Goal: Task Accomplishment & Management: Complete application form

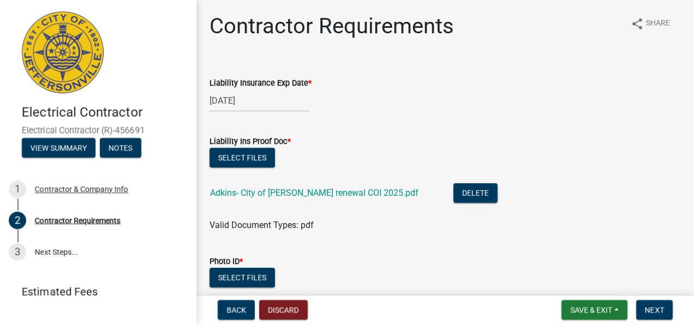
scroll to position [2, 0]
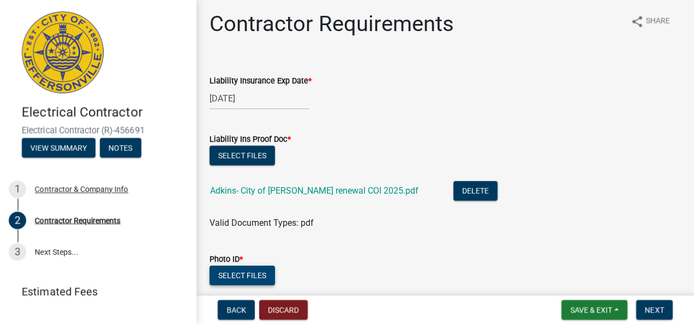
click at [262, 275] on button "Select files" at bounding box center [243, 276] width 66 height 20
click at [255, 162] on button "Select files" at bounding box center [243, 156] width 66 height 20
click at [242, 274] on button "Select files" at bounding box center [243, 276] width 66 height 20
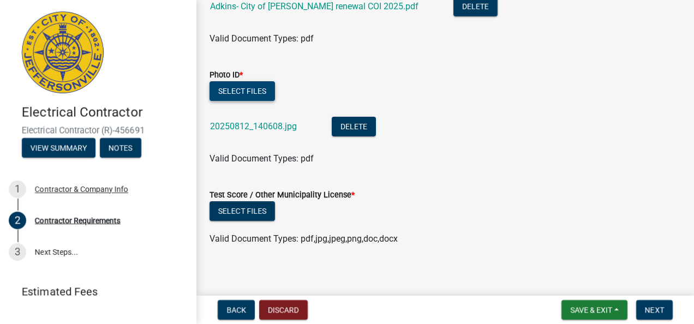
scroll to position [193, 0]
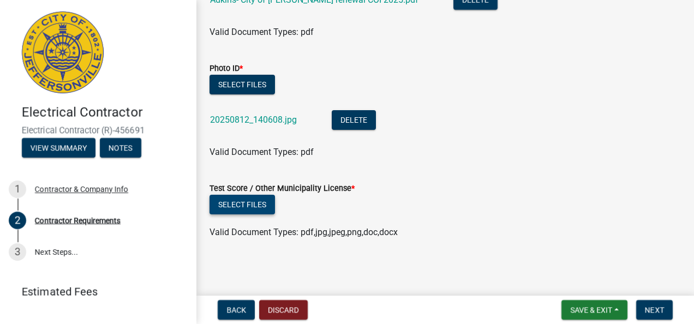
click at [251, 206] on button "Select files" at bounding box center [243, 205] width 66 height 20
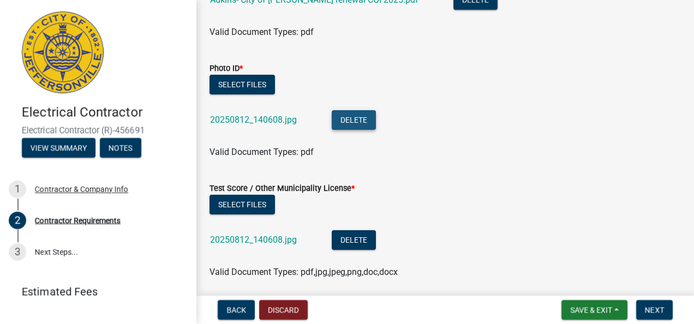
click at [347, 124] on button "Delete" at bounding box center [354, 120] width 44 height 20
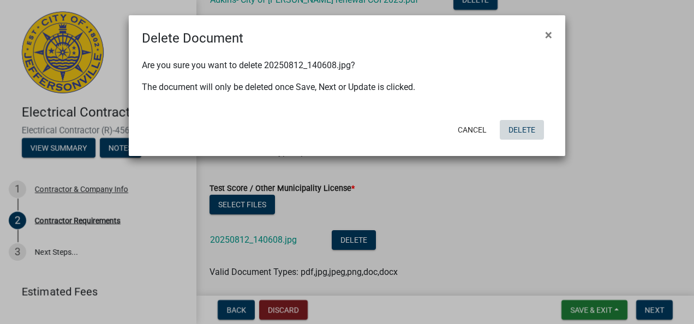
click at [531, 129] on button "Delete" at bounding box center [522, 130] width 44 height 20
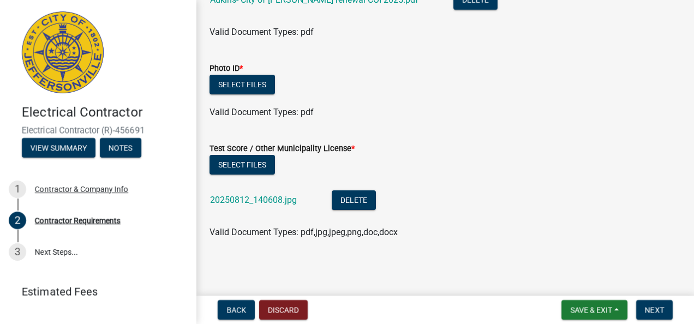
click at [503, 209] on li "20250812_140608.jpg Delete" at bounding box center [446, 202] width 472 height 40
click at [254, 91] on button "Select files" at bounding box center [243, 85] width 66 height 20
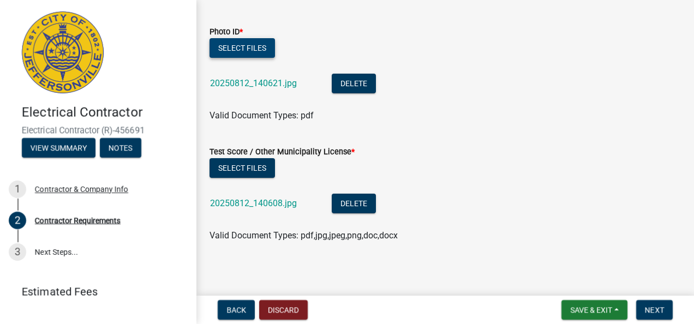
scroll to position [233, 0]
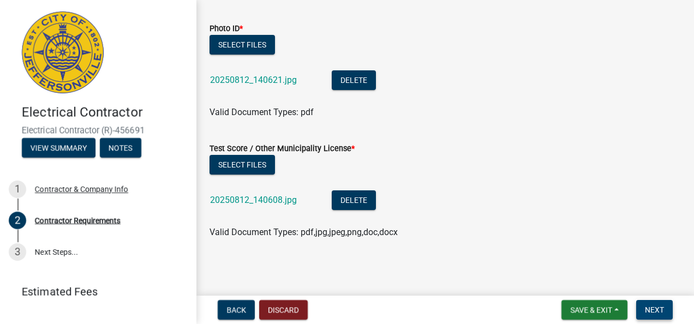
click at [656, 308] on span "Next" at bounding box center [654, 310] width 19 height 9
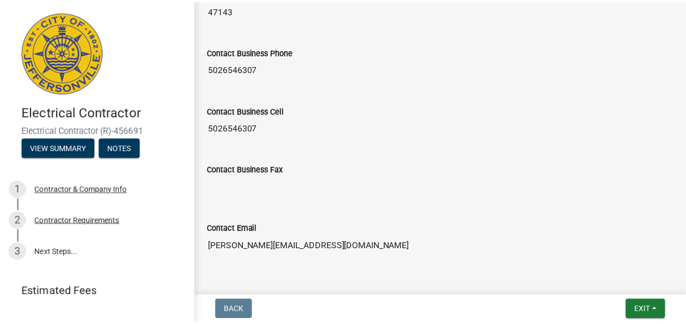
scroll to position [656, 0]
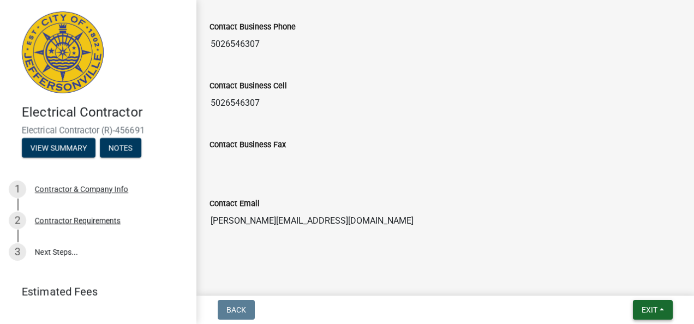
click at [658, 309] on button "Exit" at bounding box center [653, 310] width 40 height 20
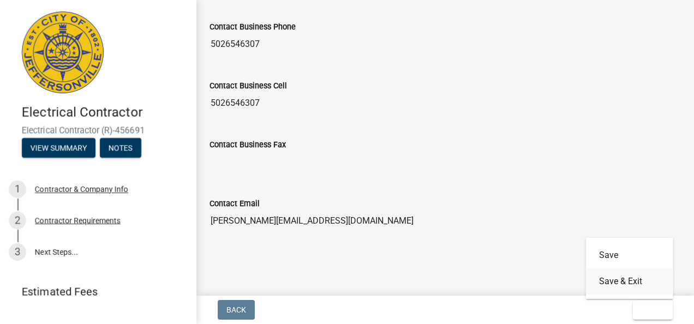
click at [628, 286] on button "Save & Exit" at bounding box center [629, 282] width 87 height 26
